Goal: Transaction & Acquisition: Download file/media

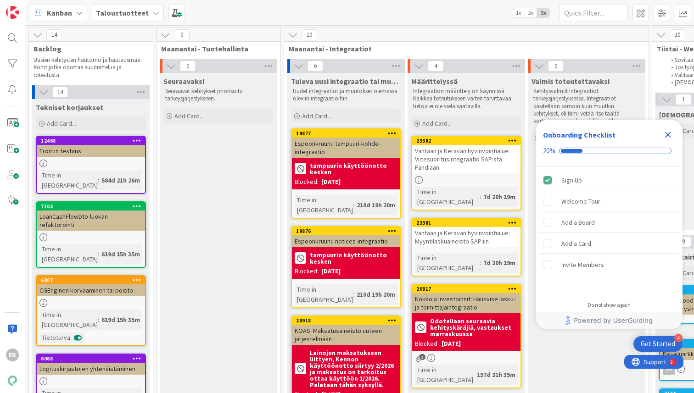
click at [668, 135] on icon "Close Checklist" at bounding box center [668, 135] width 6 height 6
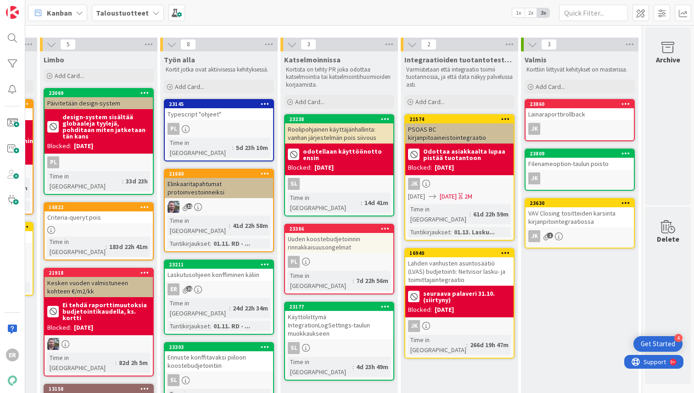
scroll to position [25, 1346]
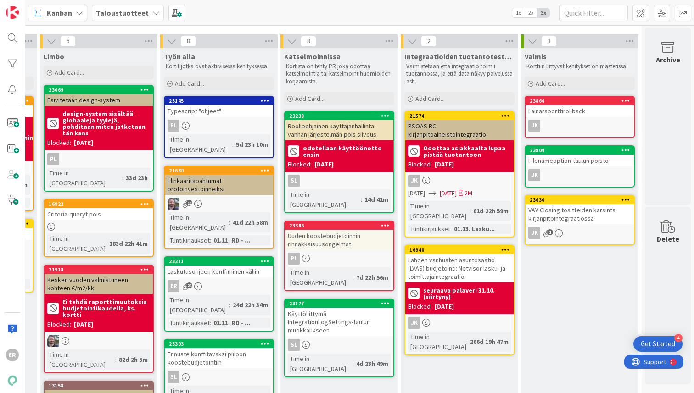
click at [208, 266] on div "Laskutusohjeen konffiminen käliin" at bounding box center [219, 272] width 108 height 12
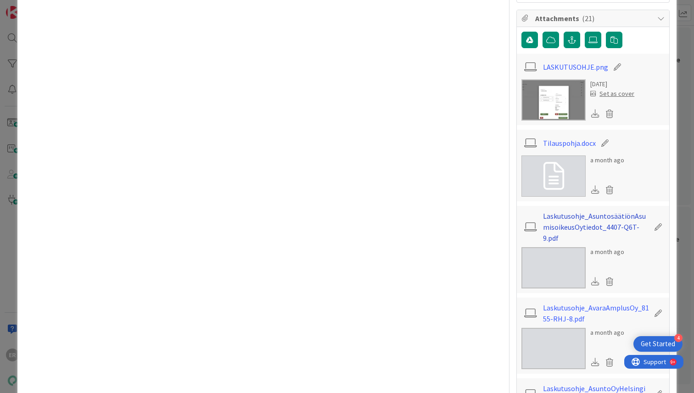
scroll to position [273, 0]
click at [594, 217] on link "Laskutusohje_AsuntosäätiönAsumisoikeusOytiedot_4407-Q6T-9.pdf" at bounding box center [596, 225] width 106 height 33
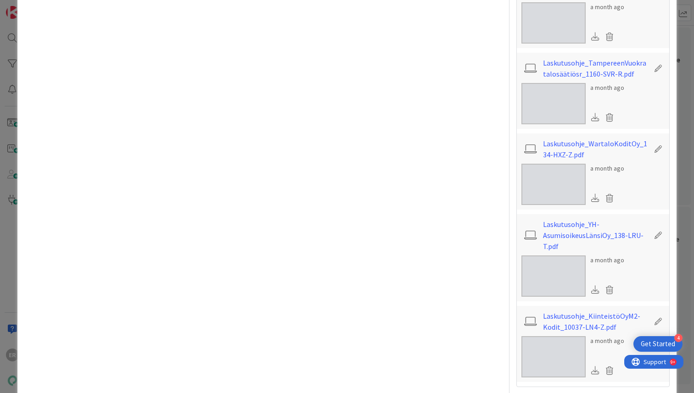
scroll to position [1717, 0]
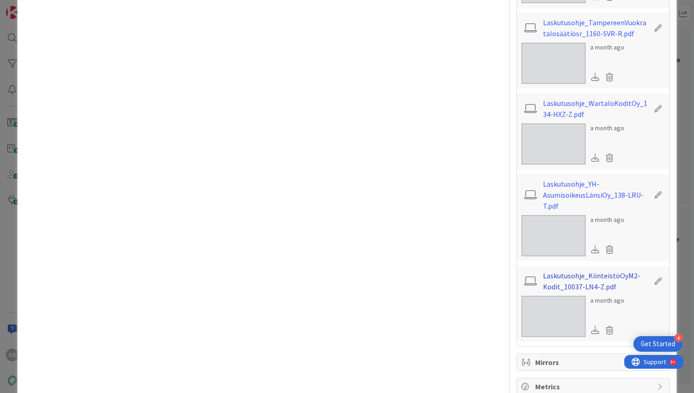
click at [583, 270] on link "Laskutusohje_KiinteistöOyM2-Kodit_10037-LN4-Z.pdf" at bounding box center [596, 281] width 106 height 22
click at [568, 179] on link "Laskutusohje_YH-AsumisoikeusLänsiOy_138-LRU-T.pdf" at bounding box center [596, 195] width 106 height 33
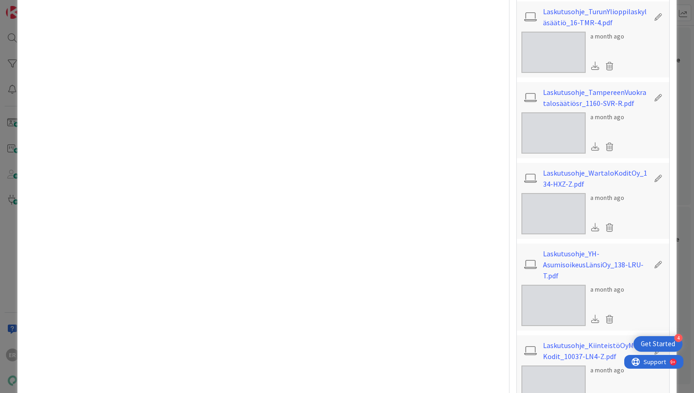
scroll to position [1644, 0]
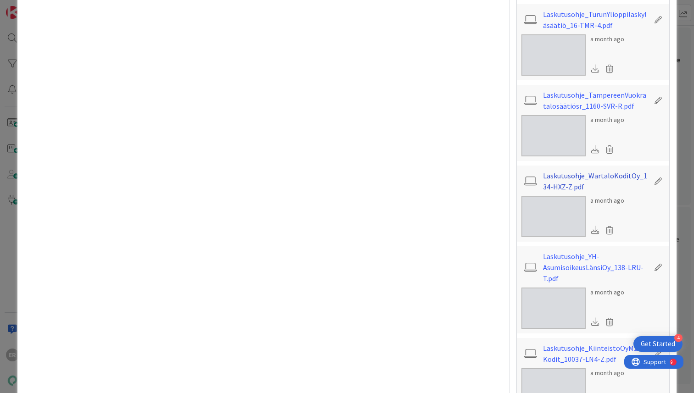
click at [578, 170] on link "Laskutusohje_WartaloKoditOy_134-HXZ-Z.pdf" at bounding box center [596, 181] width 106 height 22
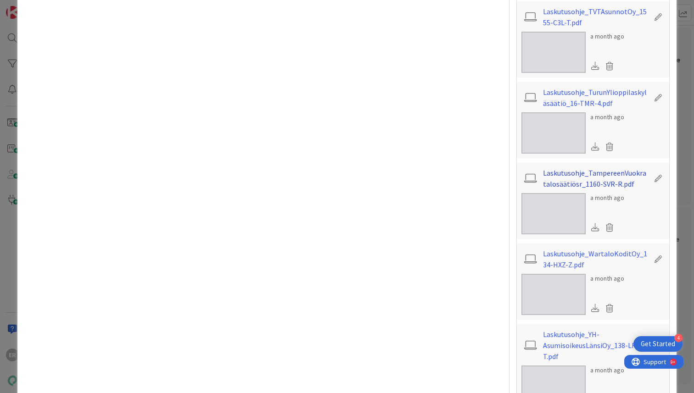
scroll to position [1567, 0]
click at [560, 86] on link "Laskutusohje_TurunYlioppilaskyläsäätiö_16-TMR-4.pdf" at bounding box center [596, 97] width 106 height 22
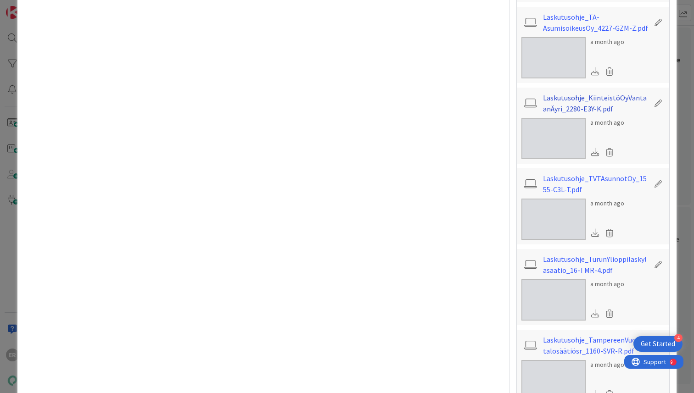
scroll to position [1401, 0]
click at [561, 90] on link "Laskutusohje_KiinteistöOyVantaanÄyri_2280-E3Y-K.pdf" at bounding box center [596, 101] width 106 height 22
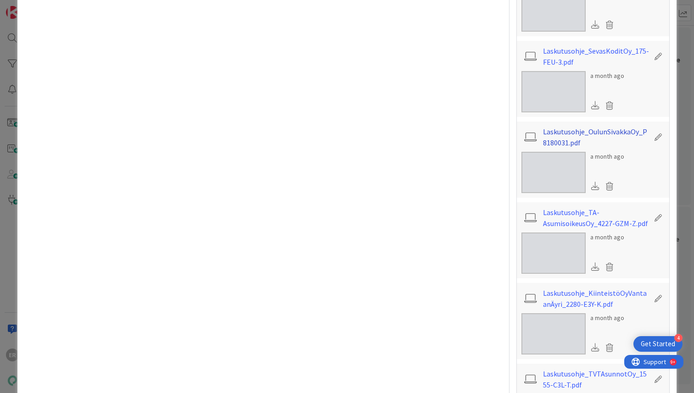
scroll to position [1204, 0]
click at [560, 126] on link "Laskutusohje_OulunSivakkaOy_P8180031.pdf" at bounding box center [596, 137] width 106 height 22
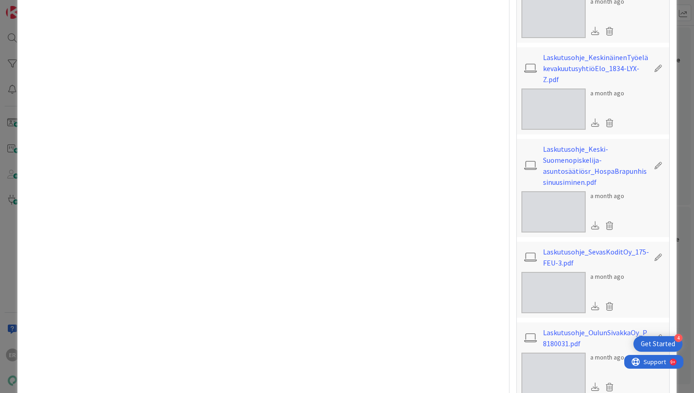
scroll to position [985, 0]
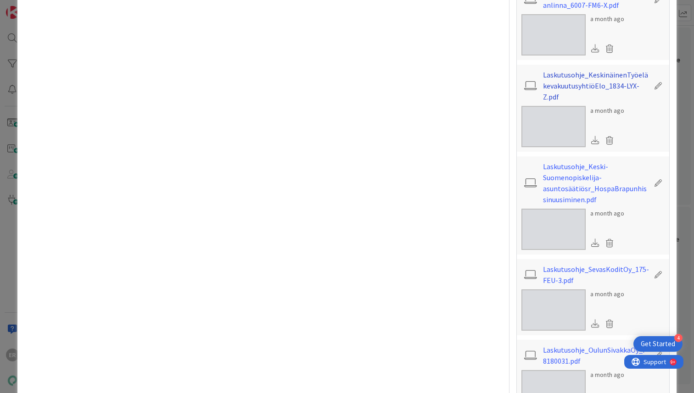
click at [558, 69] on link "Laskutusohje_KeskinäinenTyöeläkevakuutusyhtiöElo_1834-LYX-Z.pdf" at bounding box center [596, 85] width 106 height 33
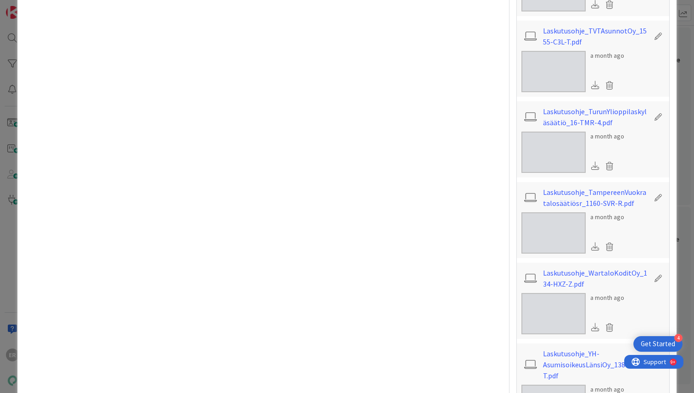
scroll to position [1717, 0]
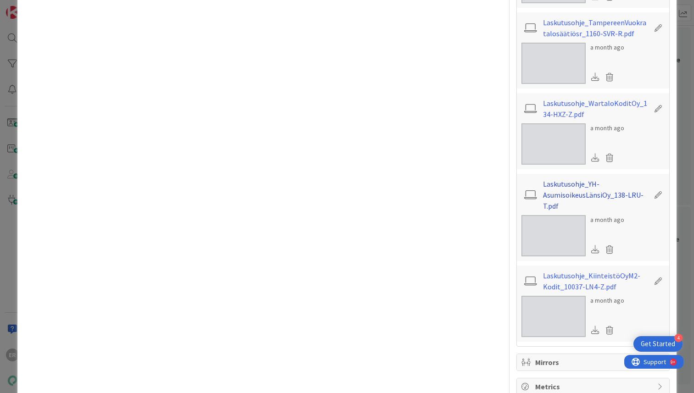
click at [568, 179] on link "Laskutusohje_YH-AsumisoikeusLänsiOy_138-LRU-T.pdf" at bounding box center [596, 195] width 106 height 33
